Goal: Task Accomplishment & Management: Manage account settings

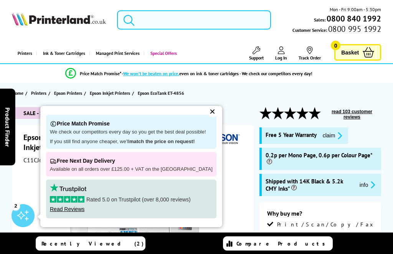
click at [165, 27] on input "search" at bounding box center [194, 19] width 154 height 19
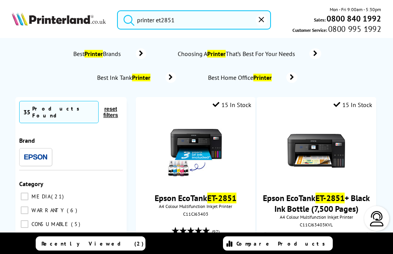
type input "printer et2851"
click at [127, 18] on button "submit" at bounding box center [127, 18] width 19 height 17
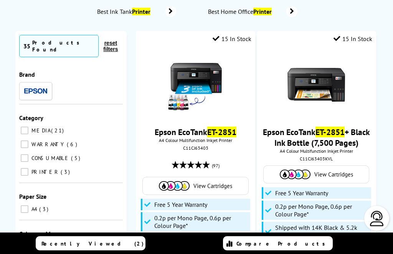
scroll to position [68, 0]
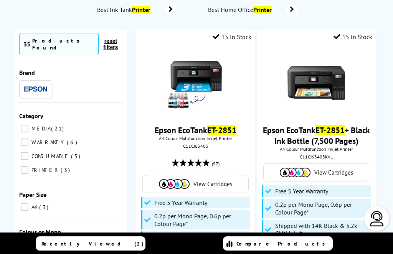
click at [180, 100] on img at bounding box center [196, 83] width 58 height 58
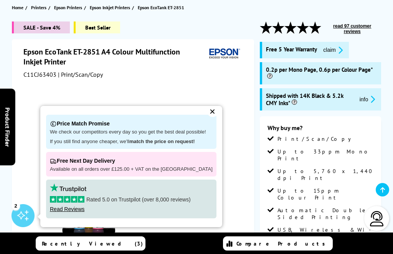
click at [207, 117] on div "✕" at bounding box center [212, 111] width 11 height 11
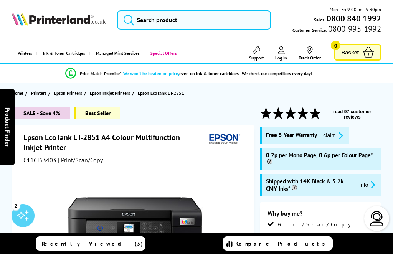
click at [253, 53] on icon at bounding box center [257, 50] width 8 height 8
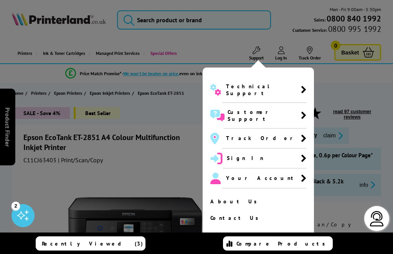
click at [238, 175] on span "Your Account" at bounding box center [261, 178] width 71 height 7
